Goal: Task Accomplishment & Management: Use online tool/utility

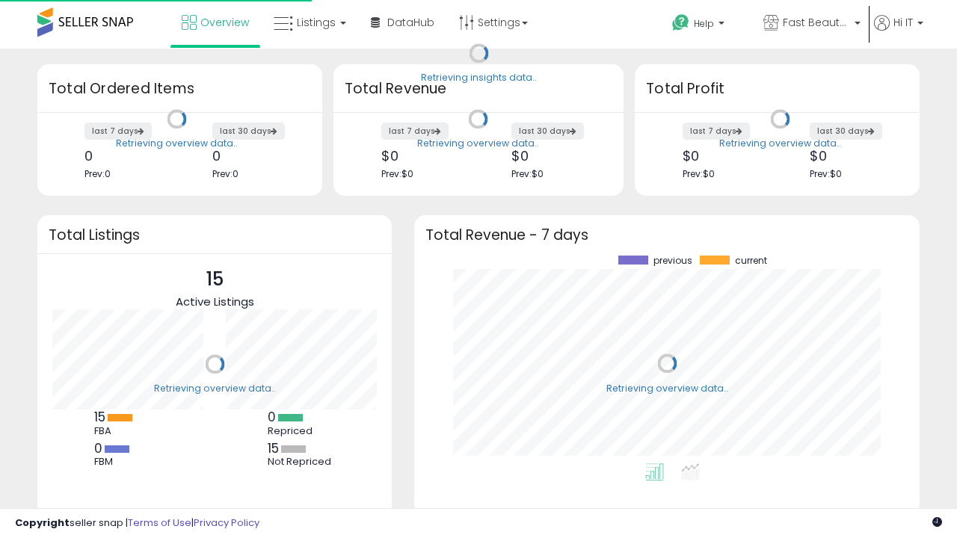
scroll to position [208, 475]
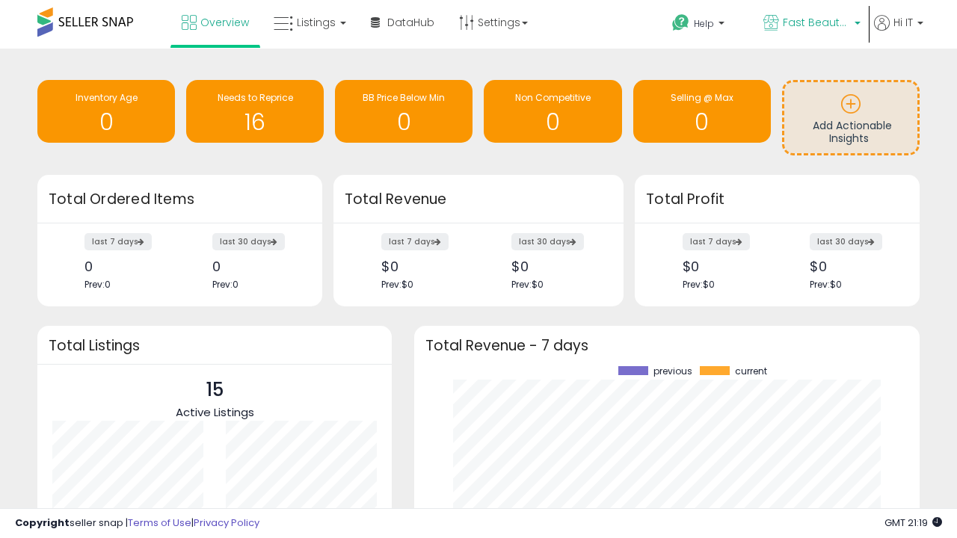
click at [810, 24] on span "Fast Beauty ([GEOGRAPHIC_DATA])" at bounding box center [816, 22] width 67 height 15
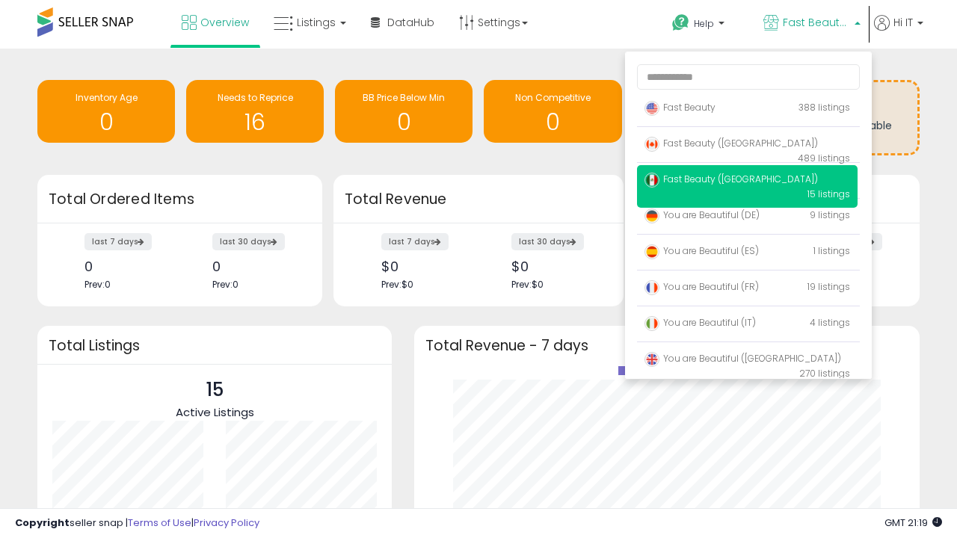
click at [747, 325] on span "You are Beautiful (IT)" at bounding box center [699, 322] width 111 height 13
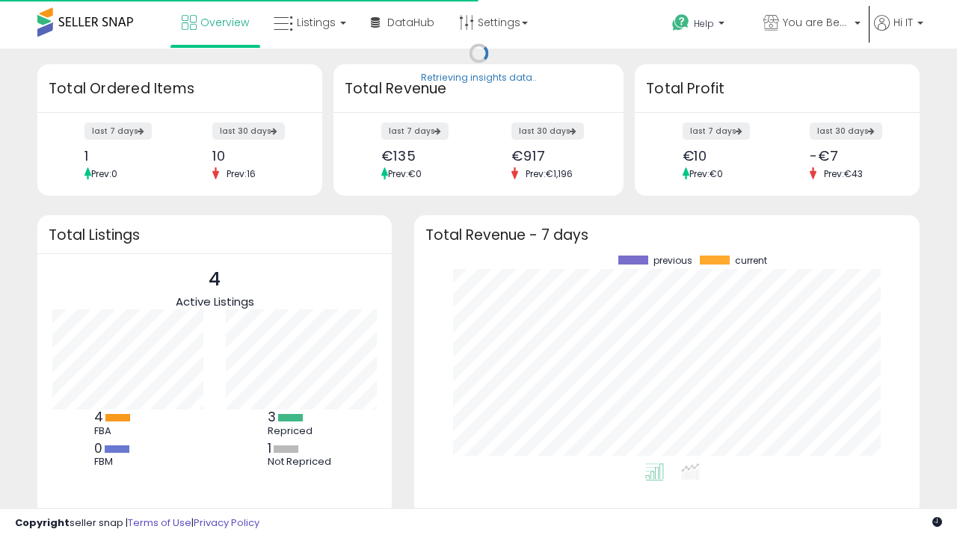
scroll to position [208, 475]
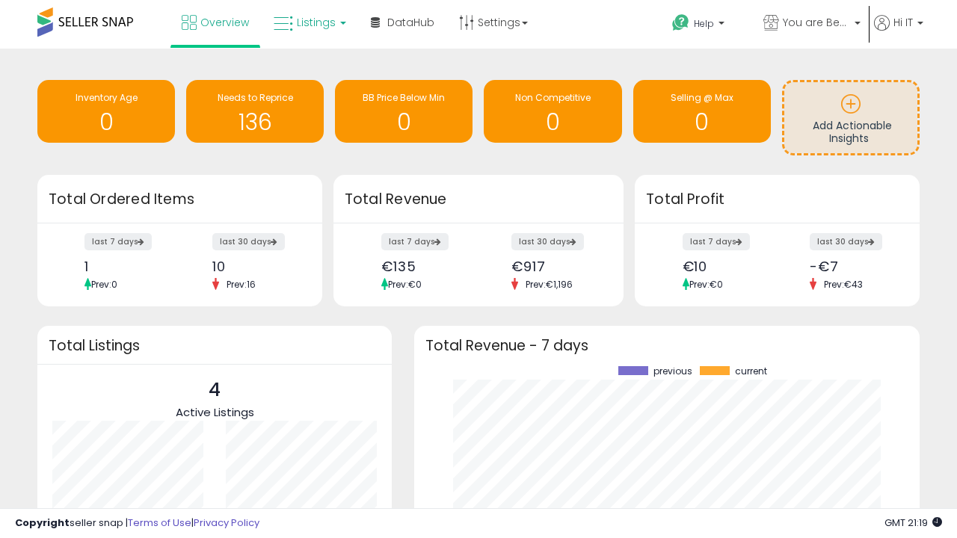
click at [308, 22] on span "Listings" at bounding box center [316, 22] width 39 height 15
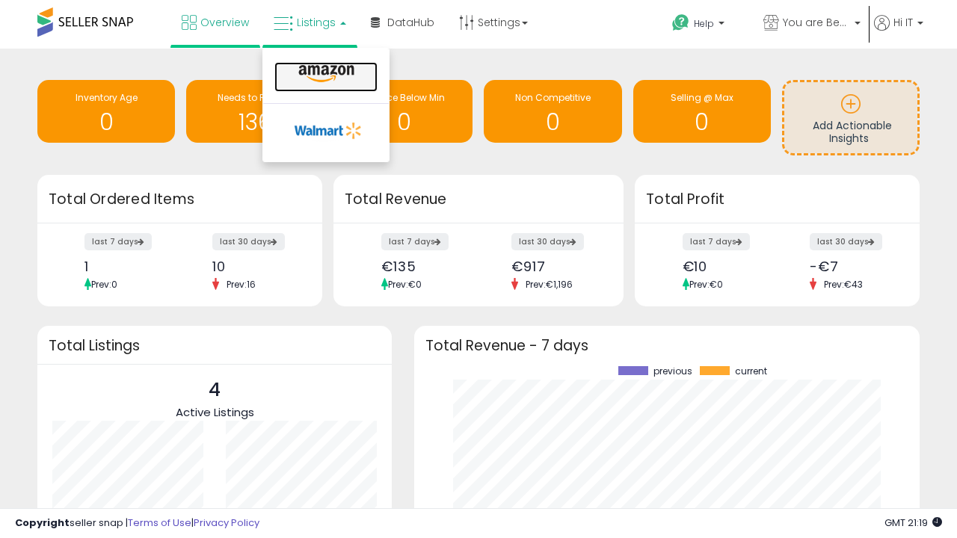
click at [324, 74] on icon at bounding box center [326, 73] width 65 height 19
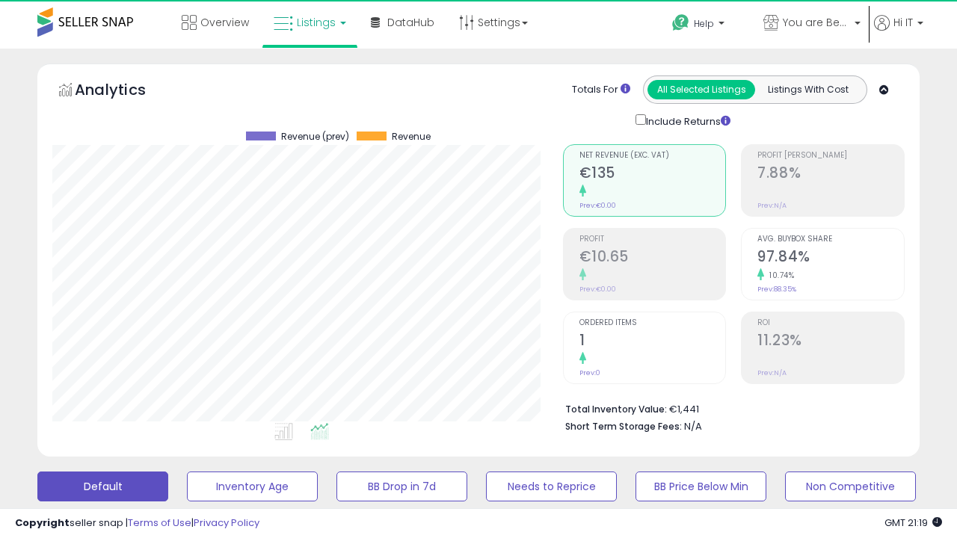
scroll to position [306, 510]
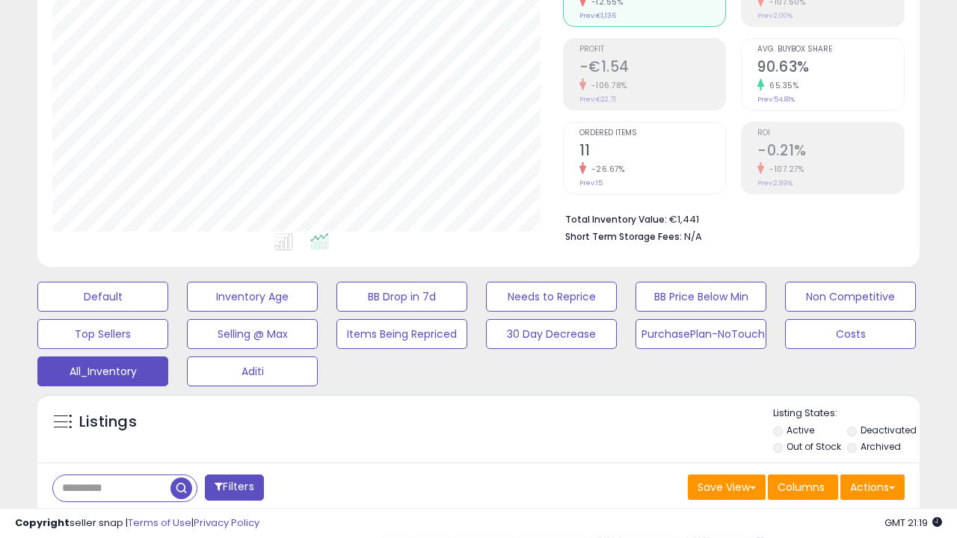
scroll to position [446, 0]
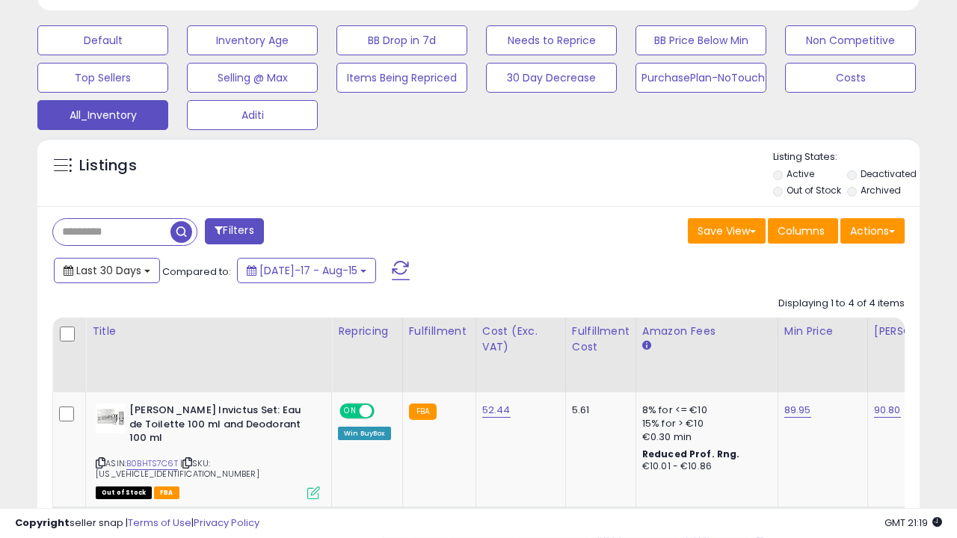
click at [106, 269] on span "Last 30 Days" at bounding box center [108, 270] width 65 height 15
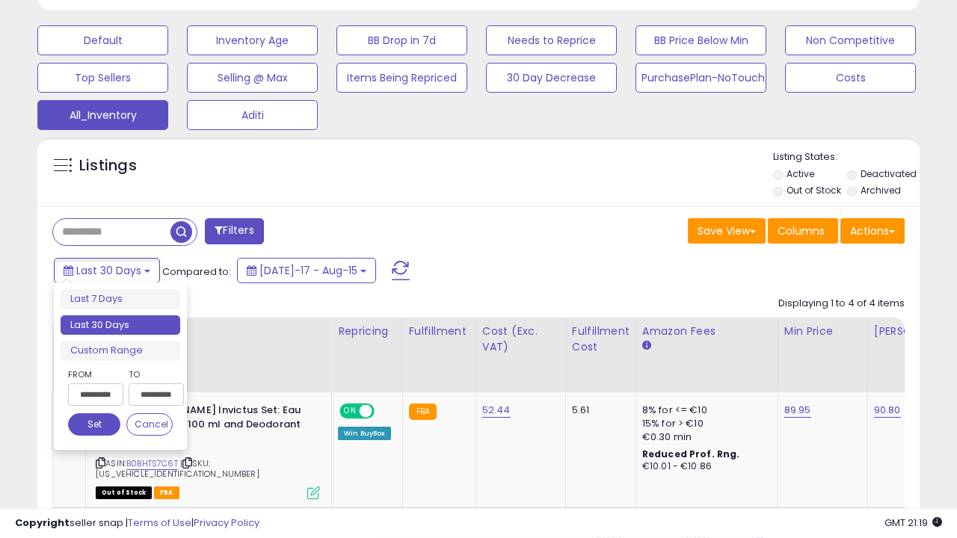
click at [120, 325] on li "Last 30 Days" at bounding box center [121, 325] width 120 height 20
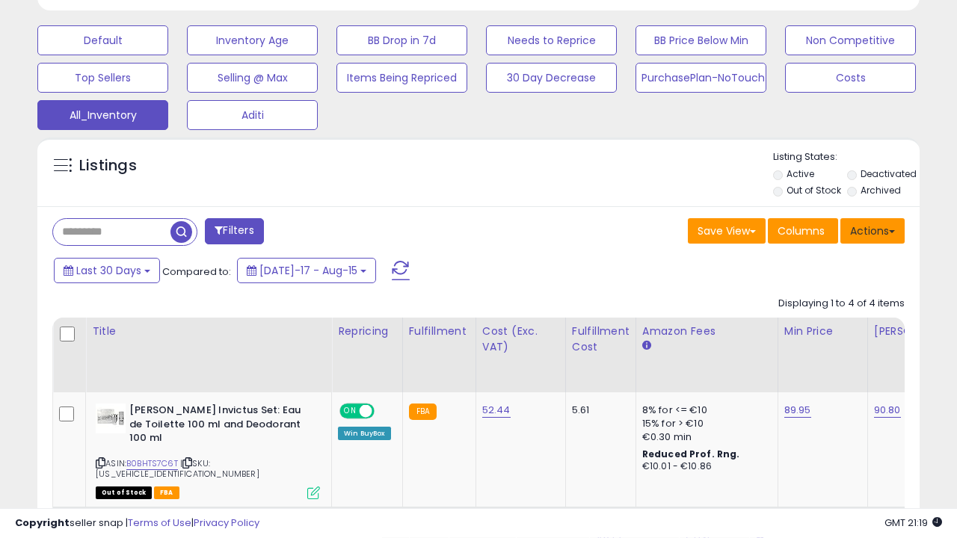
click at [872, 229] on button "Actions" at bounding box center [872, 230] width 64 height 25
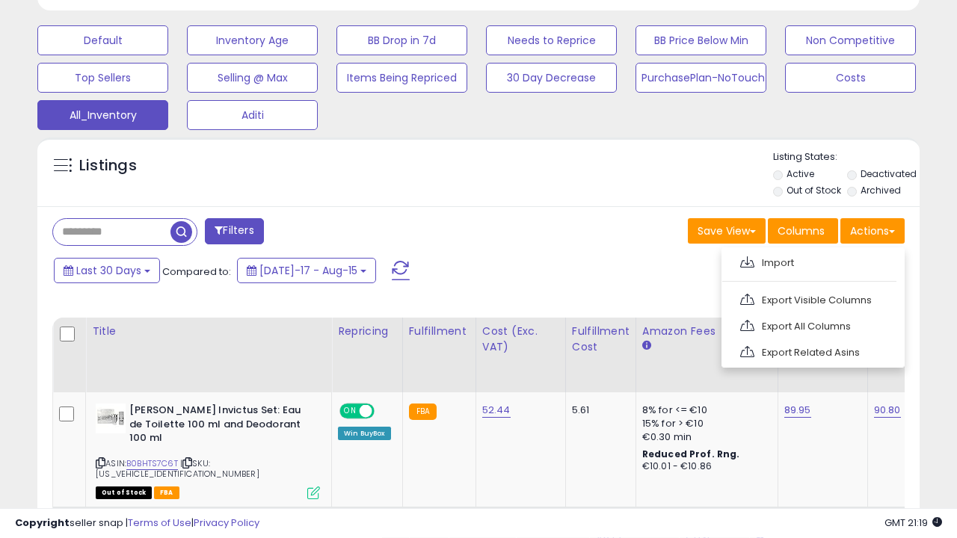
click at [811, 324] on link "Export All Columns" at bounding box center [812, 326] width 164 height 23
